Goal: Find specific page/section: Find specific page/section

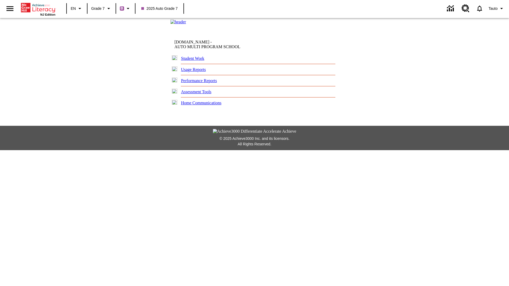
click at [195, 61] on link "Student Work" at bounding box center [192, 58] width 23 height 5
